Goal: Find specific page/section: Find specific page/section

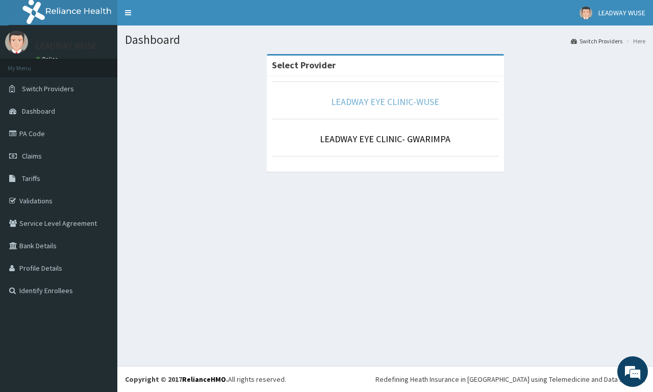
click at [374, 105] on link "LEADWAY EYE CLINIC-WUSE" at bounding box center [385, 102] width 108 height 12
click at [377, 98] on link "LEADWAY EYE CLINIC-WUSE" at bounding box center [385, 102] width 108 height 12
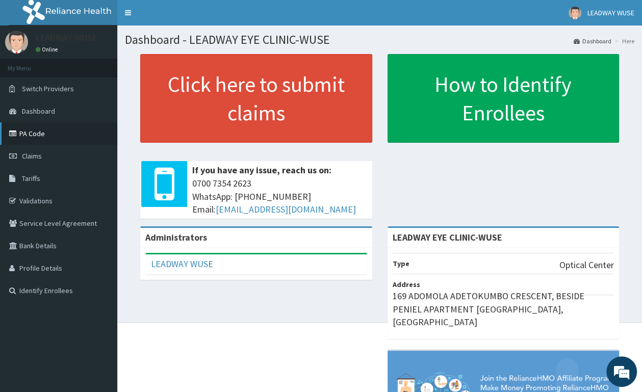
click at [61, 134] on link "PA Code" at bounding box center [58, 133] width 117 height 22
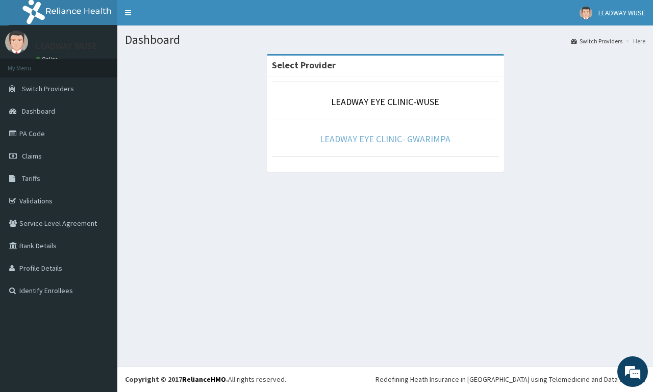
click at [384, 135] on link "LEADWAY EYE CLINIC- GWARIMPA" at bounding box center [385, 139] width 131 height 12
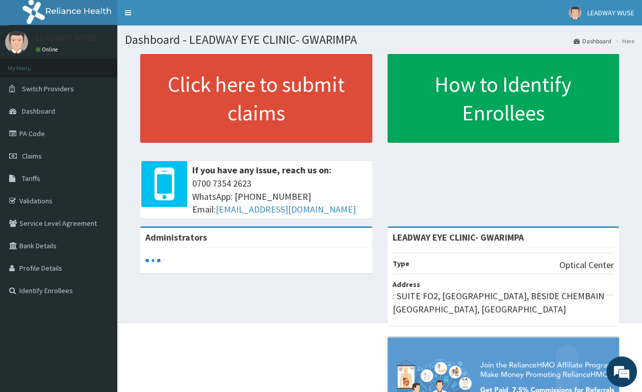
click at [28, 130] on link "PA Code" at bounding box center [58, 133] width 117 height 22
